Goal: Find specific page/section: Find specific page/section

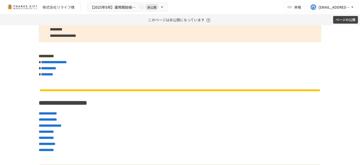
scroll to position [94, 0]
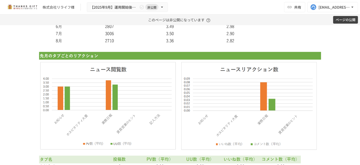
scroll to position [2186, 0]
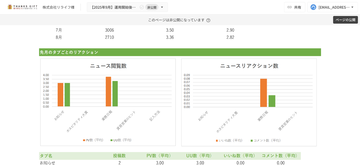
click at [106, 94] on img at bounding box center [180, 51] width 283 height 291
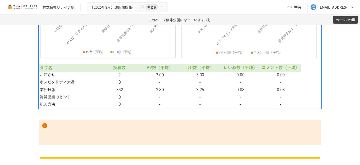
scroll to position [2274, 0]
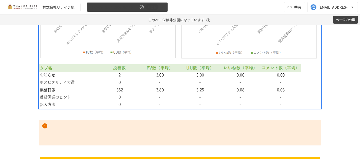
click at [155, 9] on span "非公開" at bounding box center [151, 7] width 13 height 5
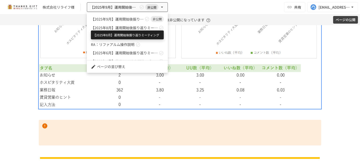
click at [129, 27] on span "【2025年8月】運用開始後振り返りミーティング" at bounding box center [124, 27] width 67 height 5
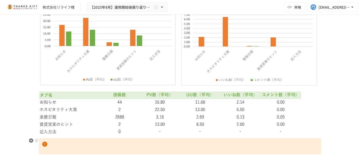
scroll to position [1558, 0]
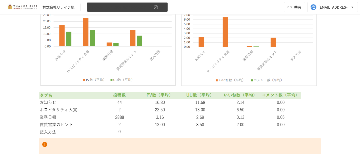
click at [129, 11] on button "【2025年8月】運用開始後振り返りミーティング" at bounding box center [127, 7] width 81 height 10
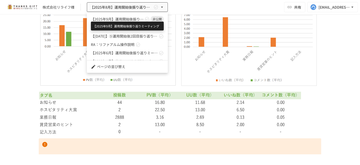
click at [138, 19] on span "【2025年9月】運用開始後振り返りミーティング" at bounding box center [117, 18] width 53 height 5
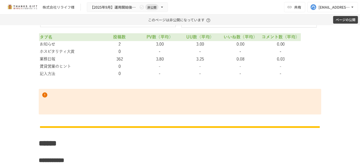
scroll to position [2238, 0]
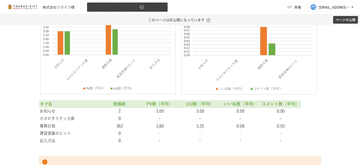
click at [145, 5] on span "非公開" at bounding box center [151, 7] width 13 height 5
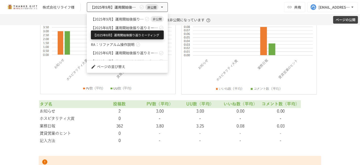
click at [144, 26] on span "【2025年8月】運用開始後振り返りミーティング" at bounding box center [124, 27] width 67 height 5
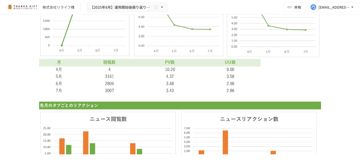
scroll to position [1438, 0]
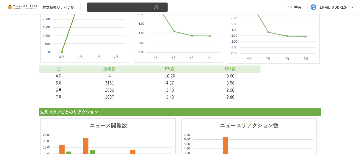
click at [151, 11] on button "【2025年8月】運用開始後振り返りミーティング" at bounding box center [127, 7] width 81 height 10
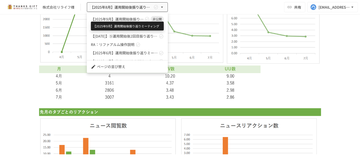
click at [142, 16] on span "【2025年9月】運用開始後振り返りミーティング" at bounding box center [117, 18] width 53 height 5
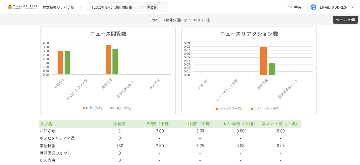
scroll to position [2218, 0]
click at [130, 12] on div "株式会社リライフ様 【2025年9月】運用開始後振り返りミーティング 非公開 共有 kazaoka@take-action.jp" at bounding box center [180, 7] width 360 height 14
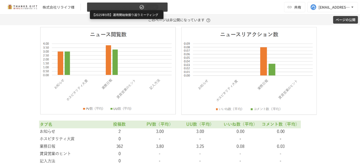
click at [135, 8] on span "【2025年9月】運用開始後振り返りミーティング" at bounding box center [114, 7] width 48 height 6
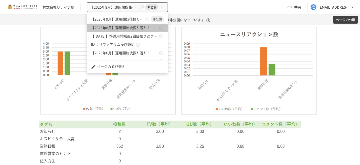
click at [138, 24] on link "【2025年8月】運用開始後振り返りミーティング" at bounding box center [127, 28] width 81 height 8
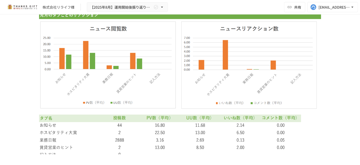
scroll to position [1540, 0]
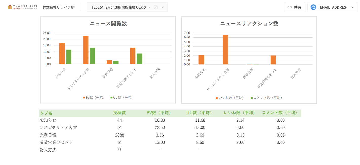
drag, startPoint x: 120, startPoint y: 106, endPoint x: -68, endPoint y: 107, distance: 187.7
click at [0, 107] on html "**********" at bounding box center [180, 77] width 360 height 154
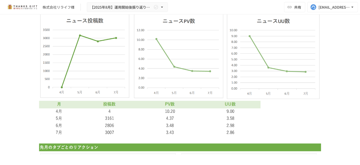
scroll to position [1404, 0]
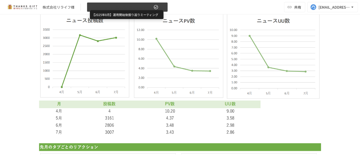
click at [127, 9] on span "【2025年8月】運用開始後振り返りミーティング" at bounding box center [121, 7] width 62 height 6
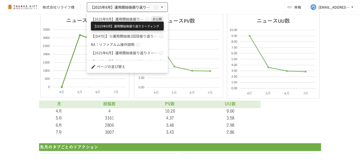
click at [136, 17] on span "【2025年9月】運用開始後振り返りミーティング" at bounding box center [117, 18] width 53 height 5
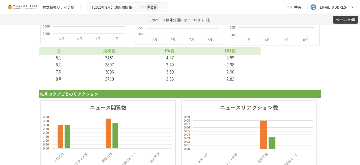
scroll to position [2145, 0]
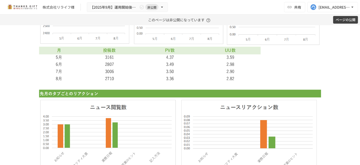
click at [129, 88] on img at bounding box center [180, 92] width 283 height 291
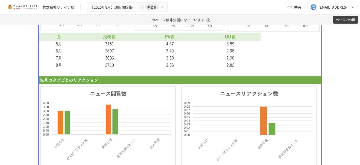
scroll to position [2159, 0]
